Goal: Task Accomplishment & Management: Manage account settings

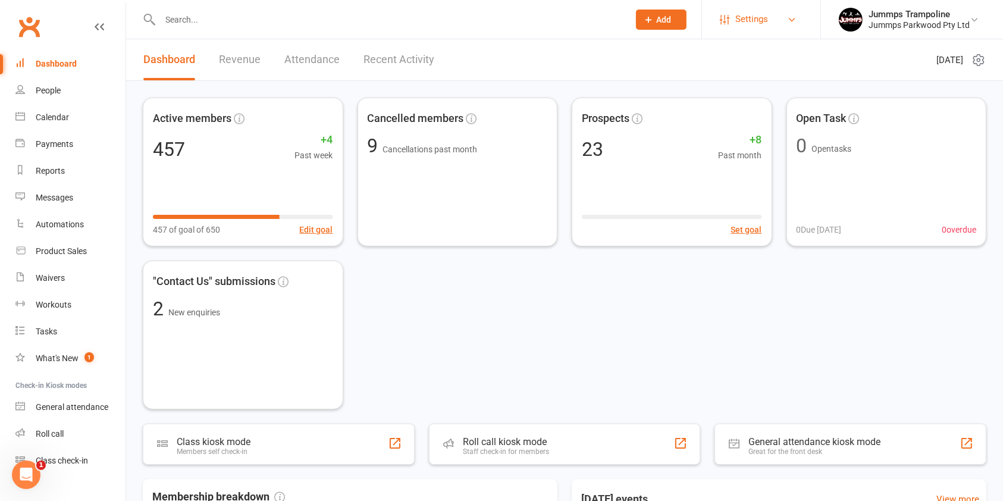
click at [758, 20] on span "Settings" at bounding box center [751, 19] width 33 height 27
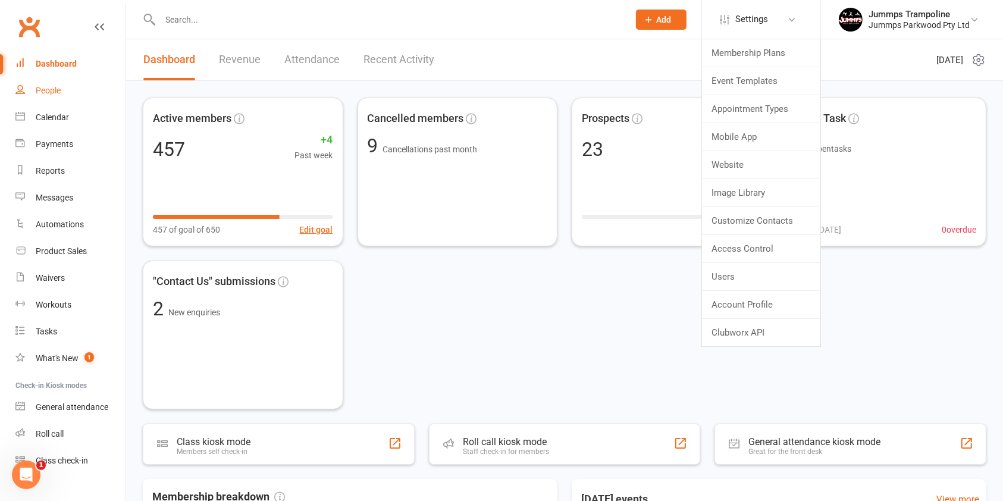
click at [45, 90] on div "People" at bounding box center [48, 91] width 25 height 10
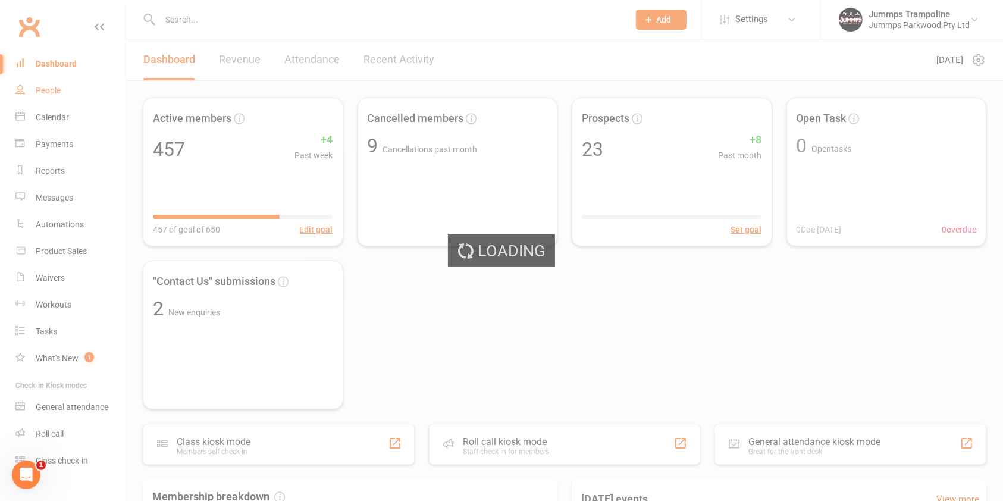
select select "100"
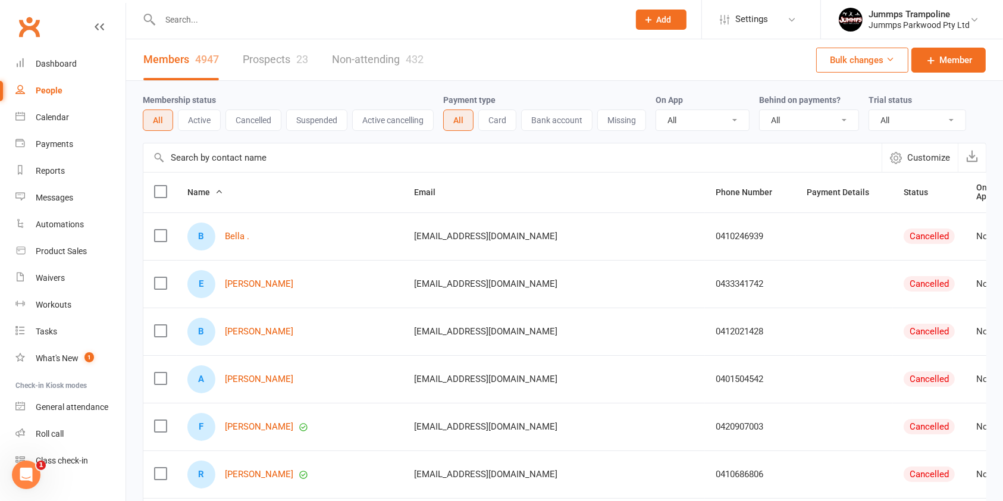
click at [371, 49] on link "Non-attending 432" at bounding box center [378, 59] width 92 height 41
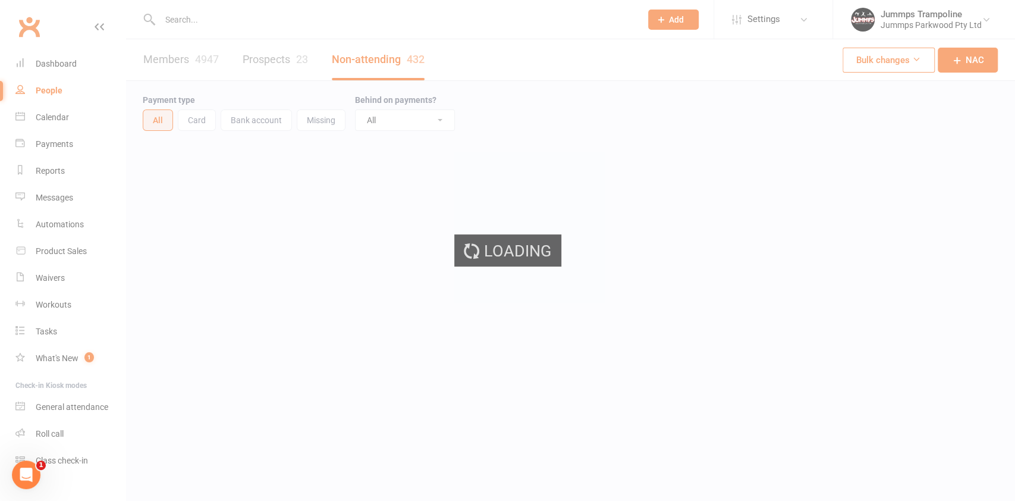
select select "100"
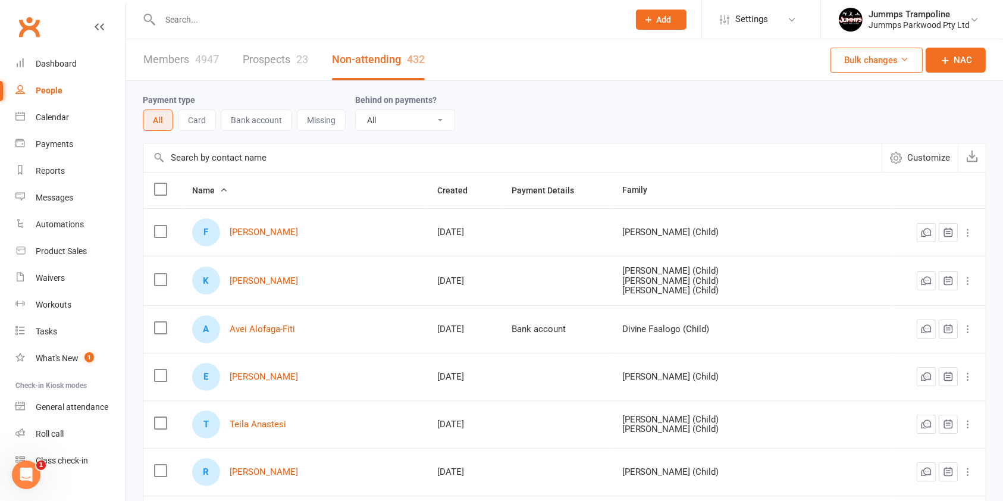
click at [887, 63] on button "Bulk changes" at bounding box center [876, 60] width 92 height 25
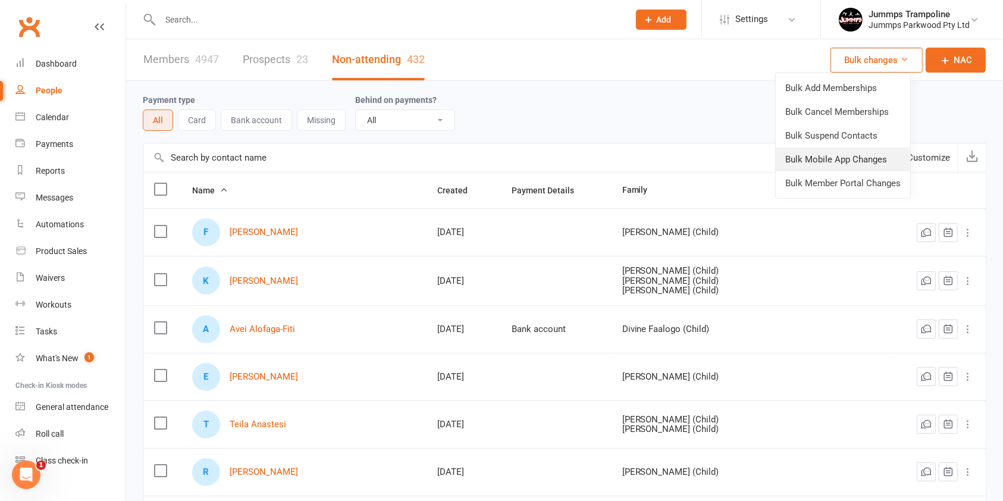
click at [855, 159] on link "Bulk Mobile App Changes" at bounding box center [843, 159] width 134 height 24
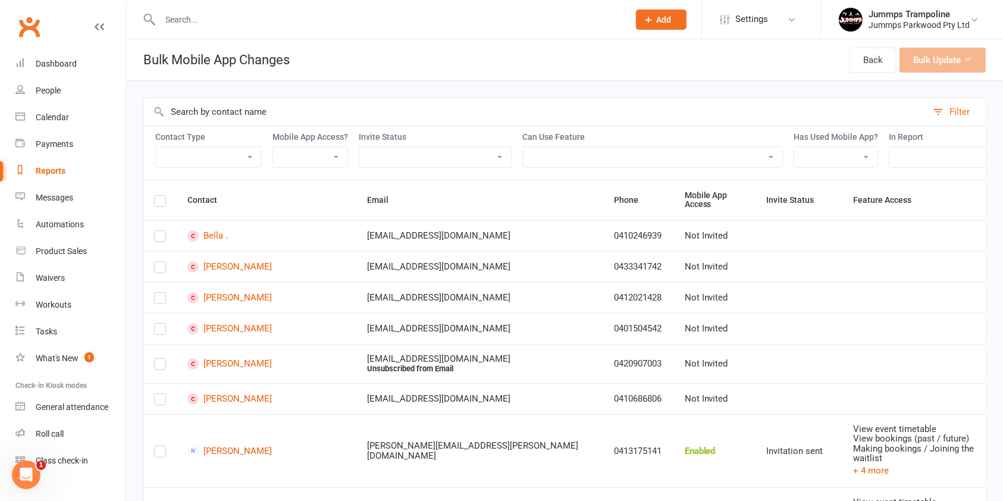
click at [233, 162] on select "Member Active member Cancelled member Suspended member Non-attending" at bounding box center [208, 157] width 105 height 20
click at [156, 147] on select "Member Active member Cancelled member Suspended member Non-attending" at bounding box center [208, 157] width 105 height 20
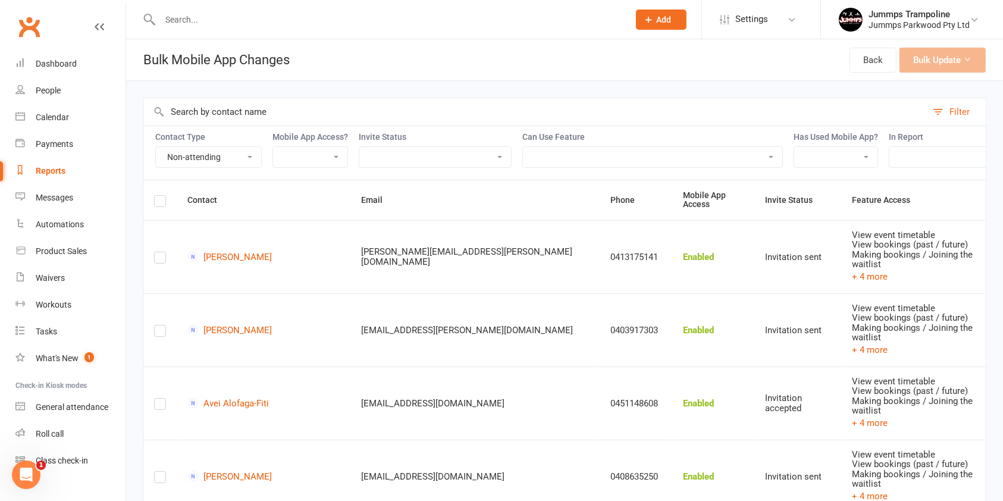
click at [247, 157] on select "Member Active member Cancelled member Suspended member Non-attending" at bounding box center [208, 157] width 105 height 20
select select "active_member"
click at [156, 147] on select "Member Active member Cancelled member Suspended member Non-attending" at bounding box center [208, 157] width 105 height 20
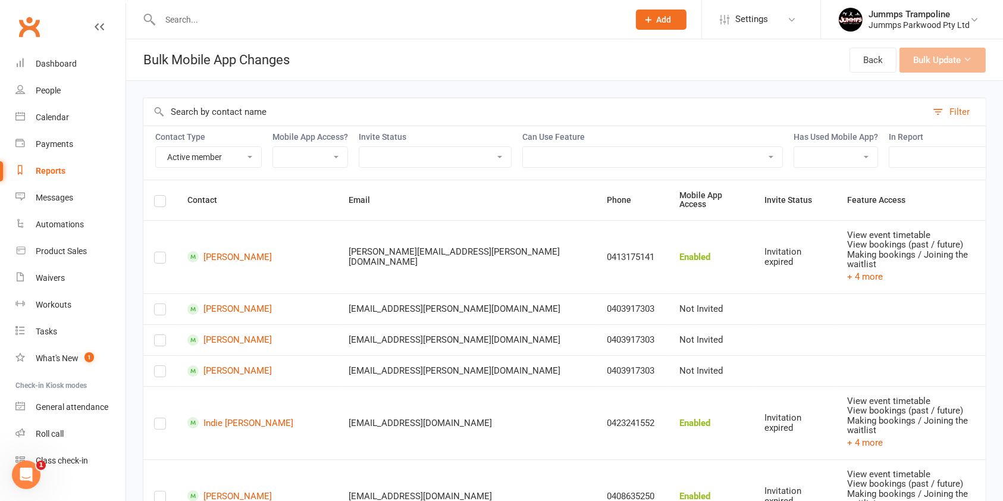
click at [163, 203] on label at bounding box center [160, 203] width 12 height 0
click at [163, 196] on input "checkbox" at bounding box center [160, 196] width 12 height 0
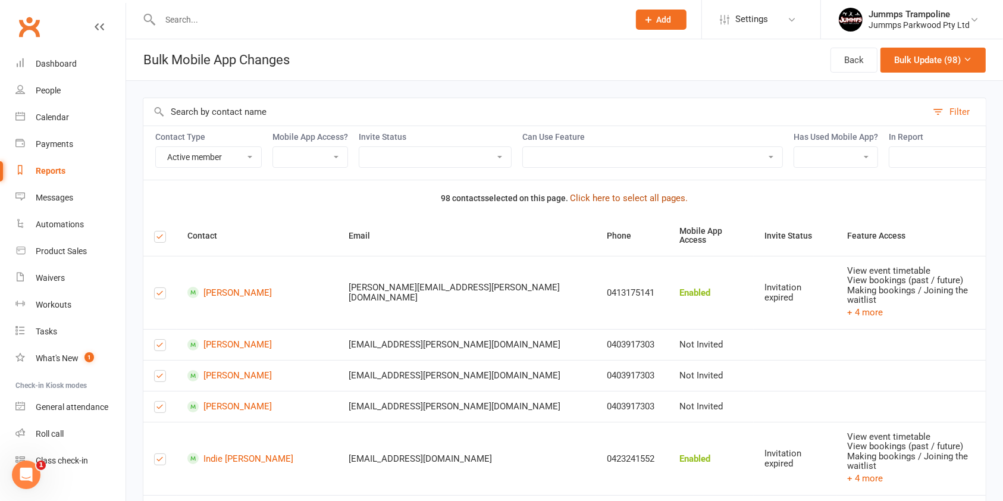
click at [658, 205] on button "Click here to select all pages." at bounding box center [629, 198] width 118 height 14
click at [970, 59] on icon at bounding box center [967, 59] width 9 height 9
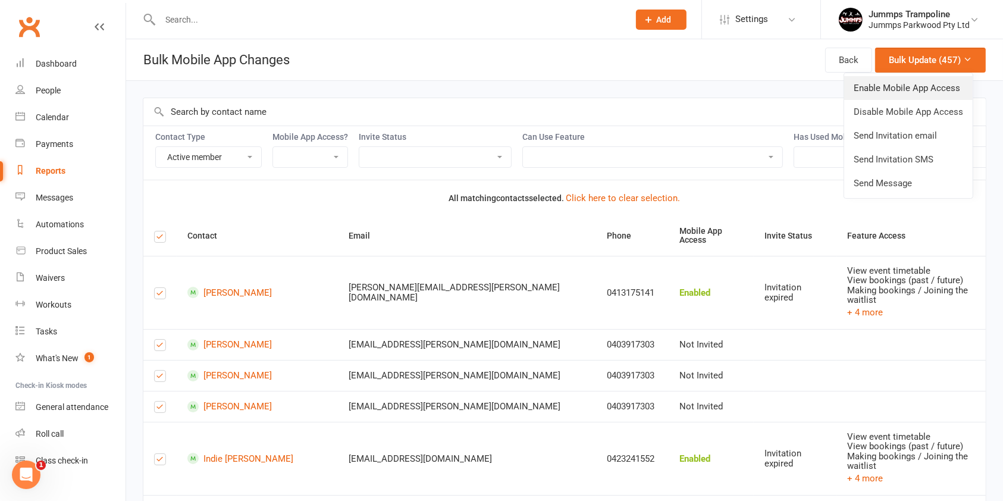
click at [904, 92] on link "Enable Mobile App Access" at bounding box center [908, 88] width 128 height 24
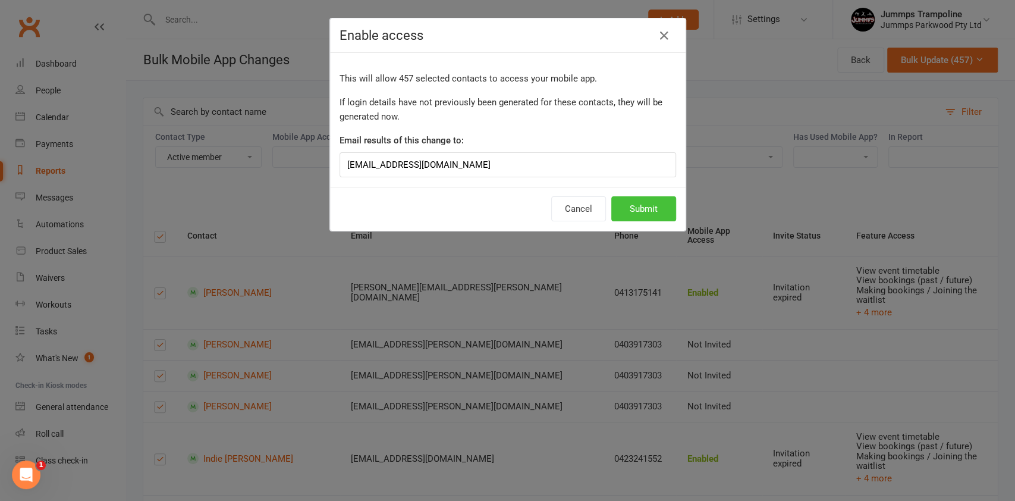
click at [651, 211] on button "Submit" at bounding box center [643, 208] width 65 height 25
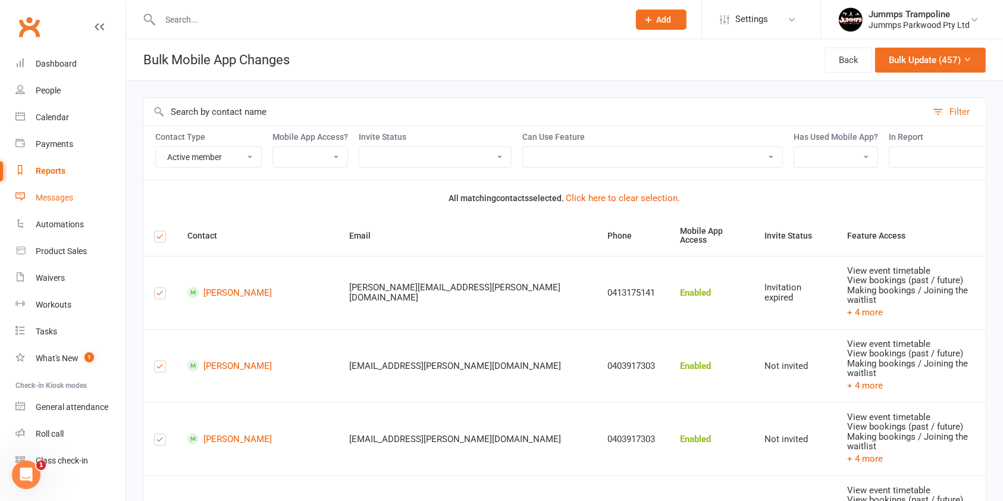
click at [62, 196] on div "Messages" at bounding box center [54, 198] width 37 height 10
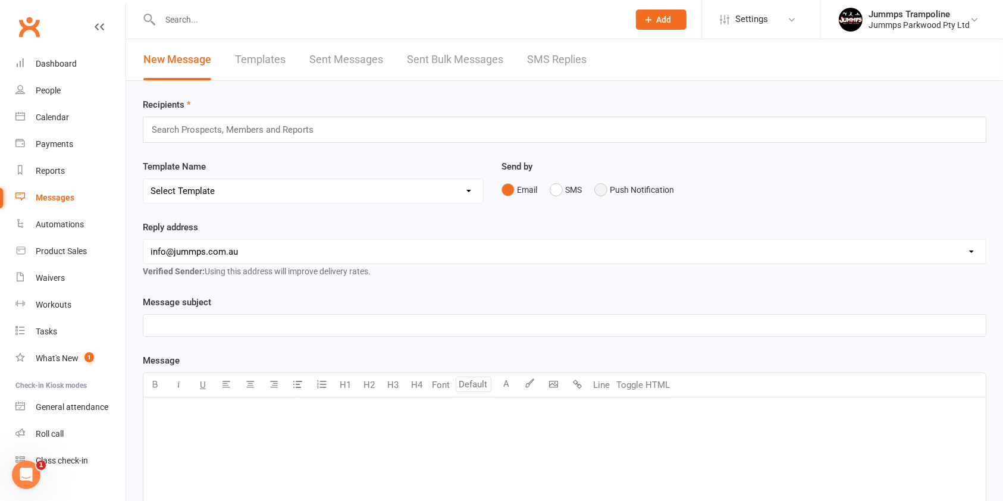
click at [648, 199] on button "Push Notification" at bounding box center [634, 189] width 80 height 23
